Goal: Task Accomplishment & Management: Manage account settings

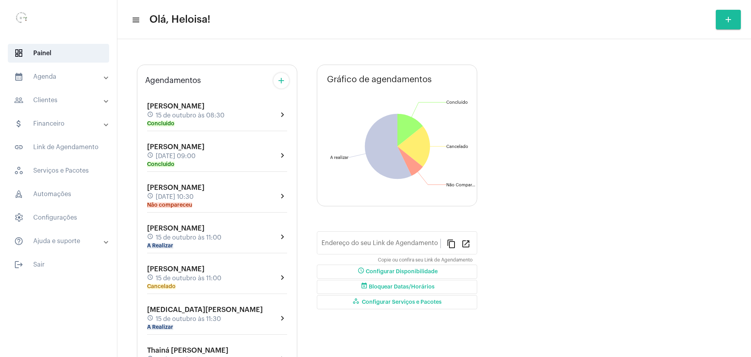
type input "[URL][DOMAIN_NAME]"
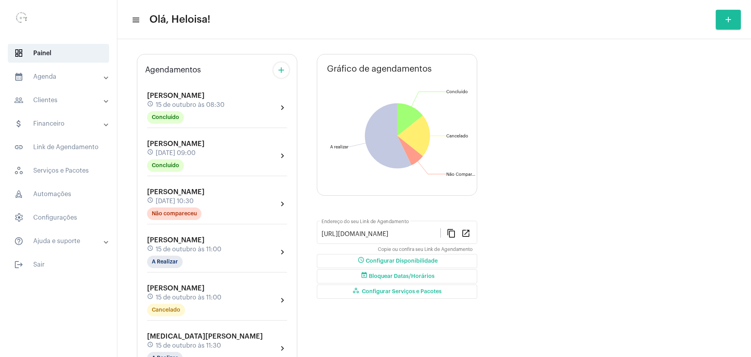
scroll to position [98, 0]
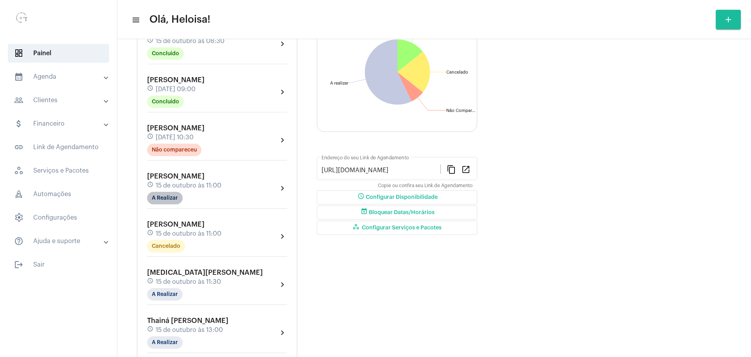
click at [164, 200] on mat-chip "A Realizar" at bounding box center [165, 198] width 36 height 13
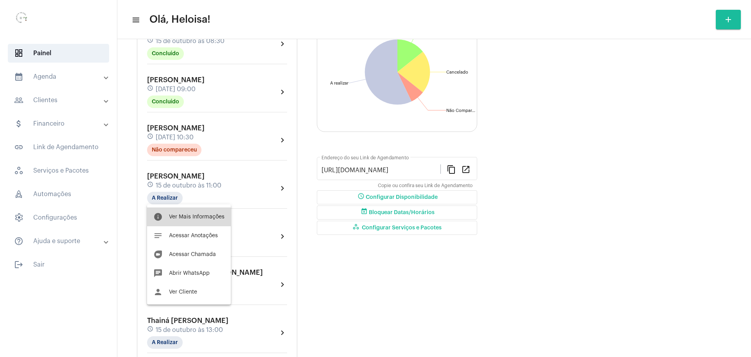
click at [190, 220] on button "info Ver Mais Informações" at bounding box center [189, 216] width 84 height 19
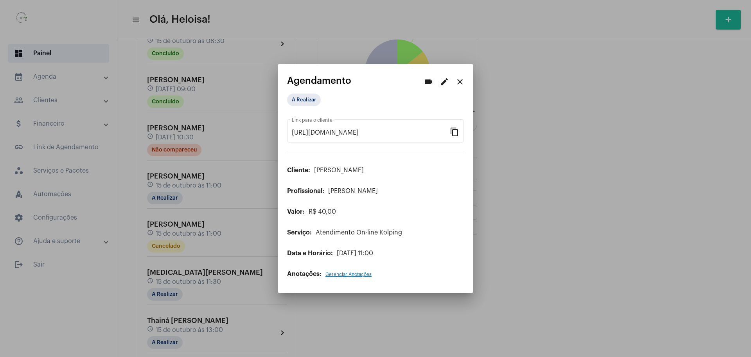
drag, startPoint x: 299, startPoint y: 92, endPoint x: 300, endPoint y: 97, distance: 5.3
click at [299, 93] on div "A Realizar" at bounding box center [326, 100] width 81 height 16
click at [302, 101] on mat-chip "A Realizar" at bounding box center [304, 100] width 34 height 13
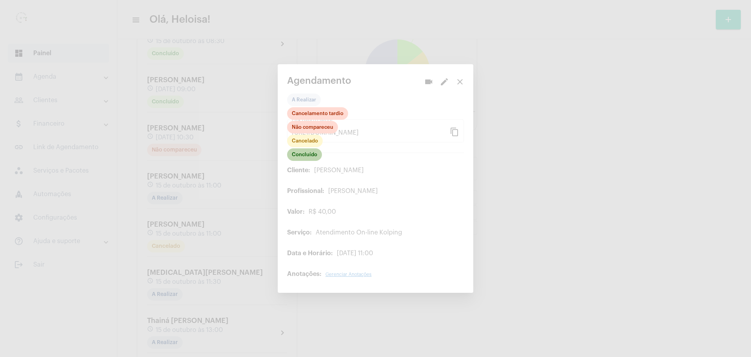
click at [306, 156] on mat-chip "Concluído" at bounding box center [304, 154] width 35 height 13
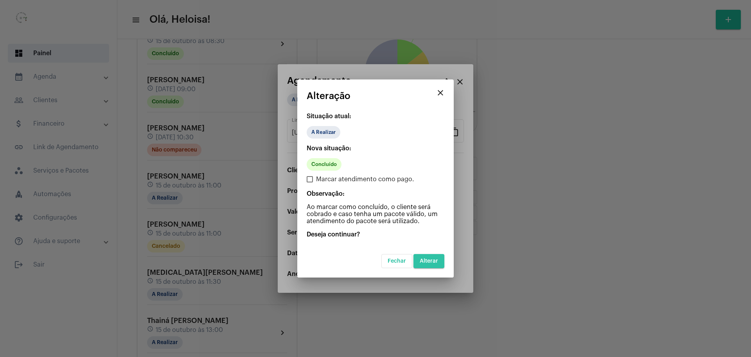
click at [434, 263] on span "Alterar" at bounding box center [429, 260] width 18 height 5
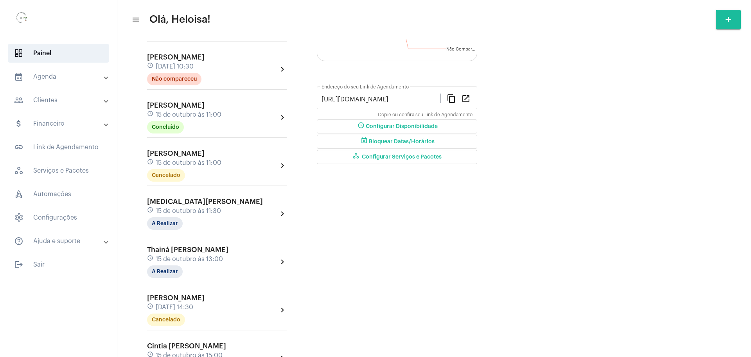
scroll to position [196, 0]
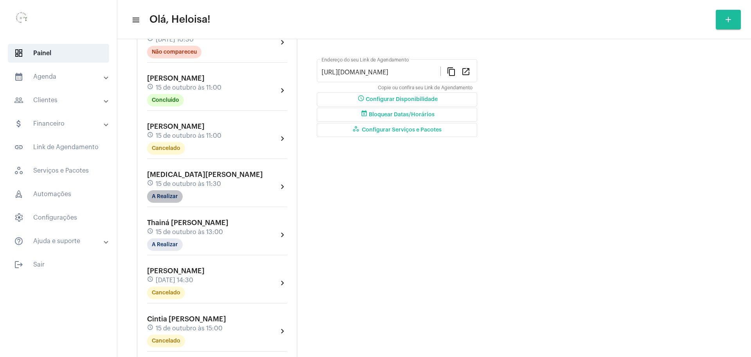
click at [171, 197] on mat-chip "A Realizar" at bounding box center [165, 196] width 36 height 13
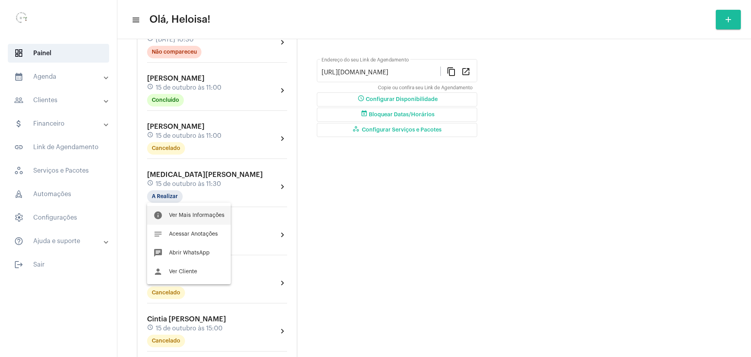
click at [197, 215] on span "Ver Mais Informações" at bounding box center [197, 215] width 56 height 5
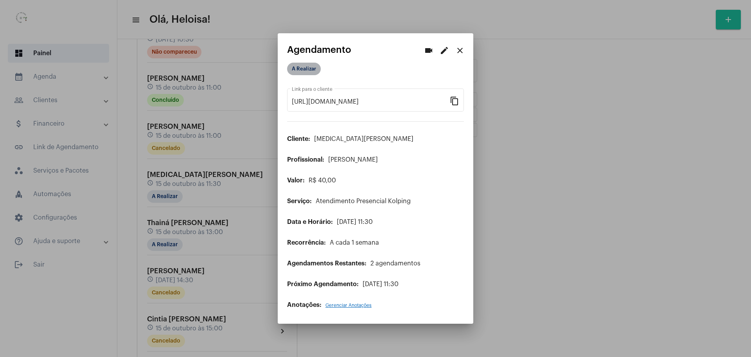
click at [308, 72] on mat-chip "A Realizar" at bounding box center [304, 69] width 34 height 13
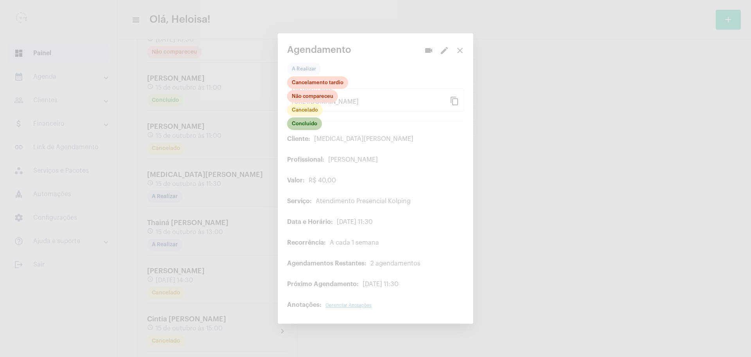
click at [308, 126] on mat-chip "Concluído" at bounding box center [304, 123] width 35 height 13
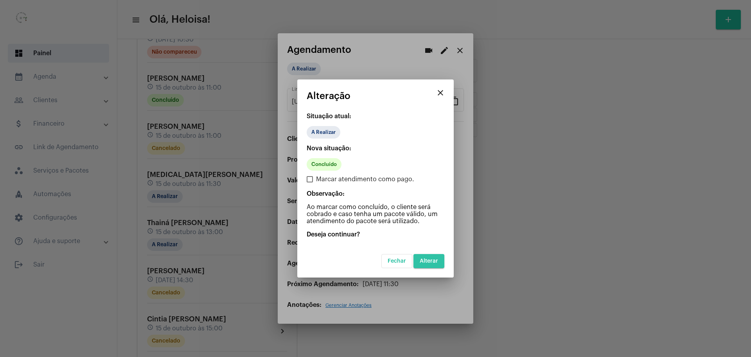
click at [425, 257] on button "Alterar" at bounding box center [429, 261] width 31 height 14
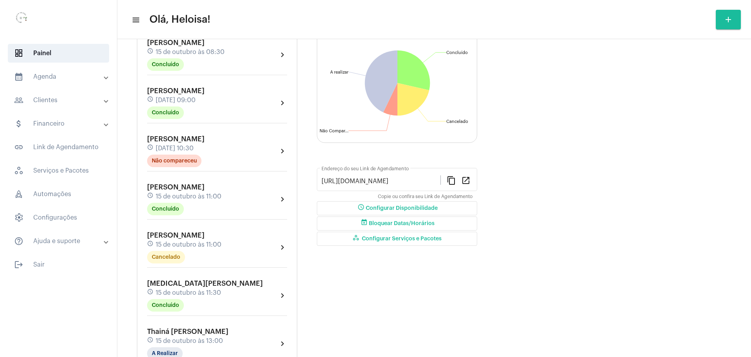
scroll to position [98, 0]
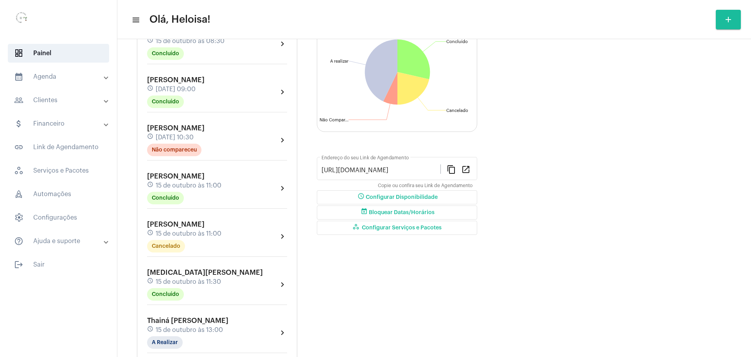
click at [184, 274] on span "[MEDICAL_DATA][PERSON_NAME]" at bounding box center [205, 272] width 116 height 7
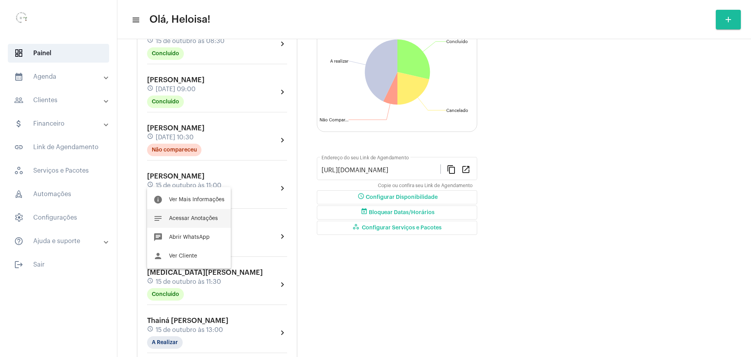
click at [193, 223] on button "notes Acessar Anotações" at bounding box center [189, 218] width 84 height 19
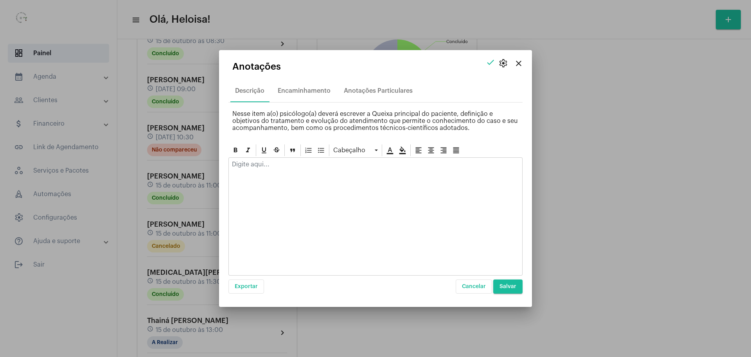
click at [243, 169] on div at bounding box center [376, 166] width 294 height 17
